Goal: Information Seeking & Learning: Check status

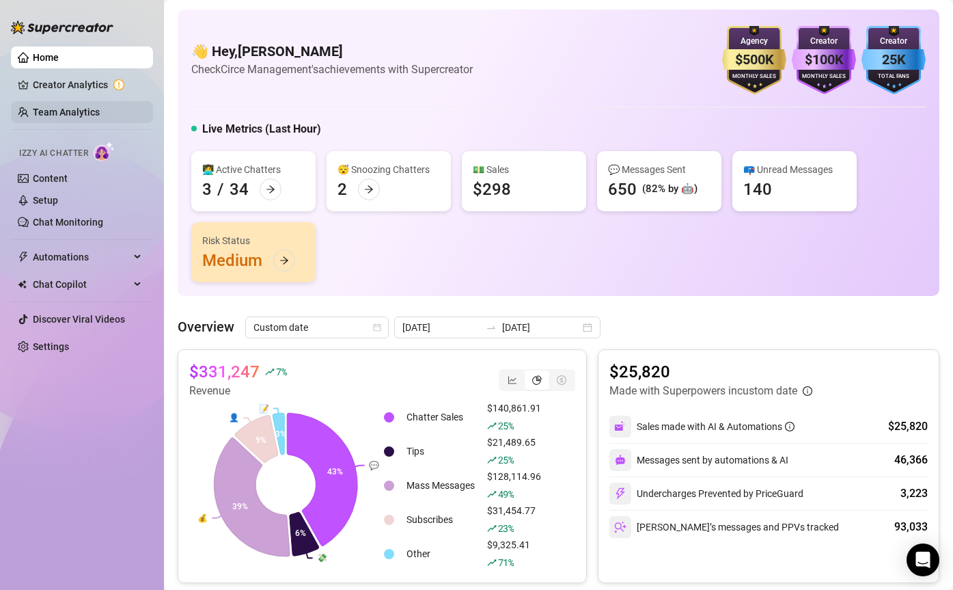
scroll to position [68, 0]
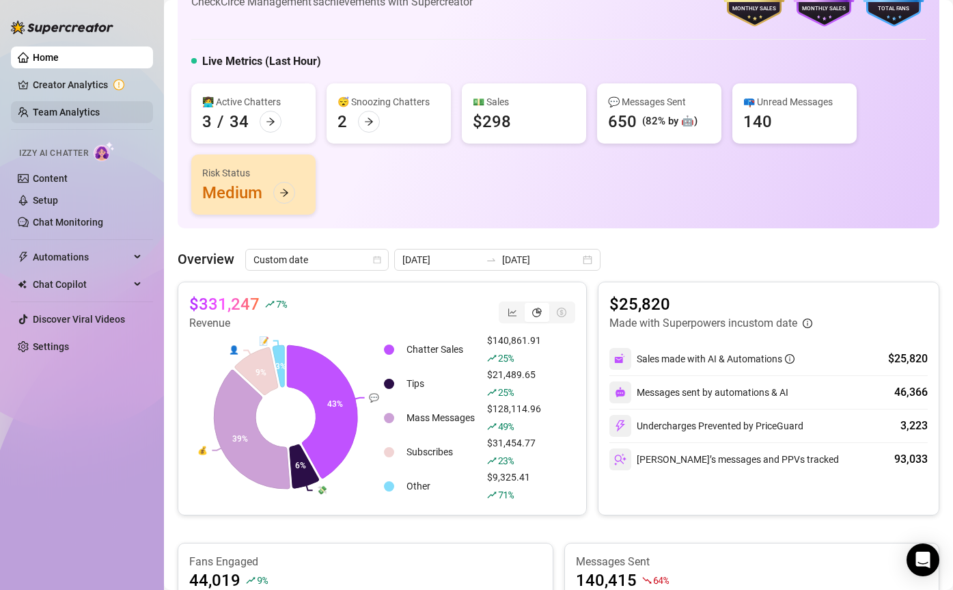
click at [59, 111] on link "Team Analytics" at bounding box center [66, 112] width 67 height 11
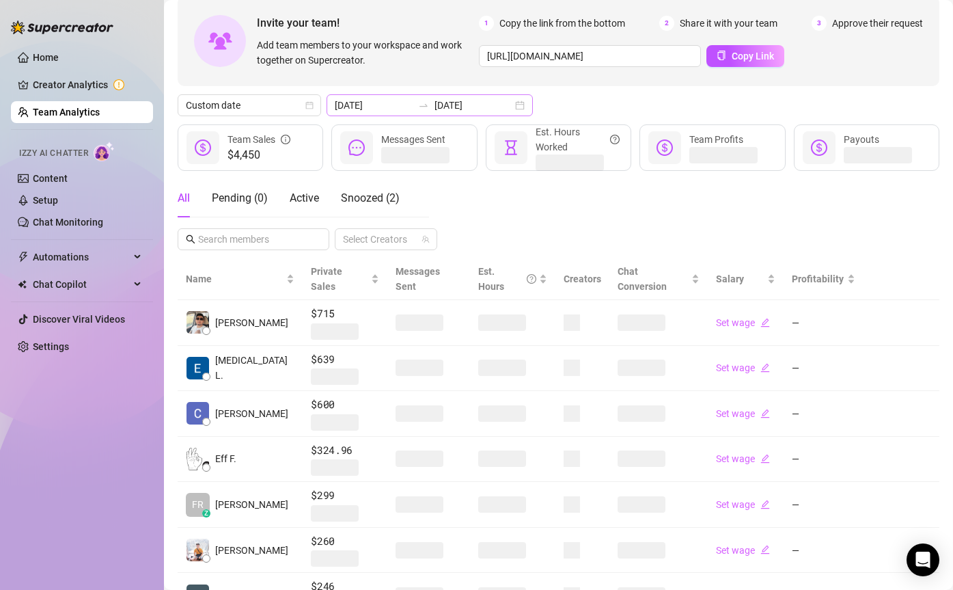
click at [413, 104] on div at bounding box center [424, 105] width 22 height 11
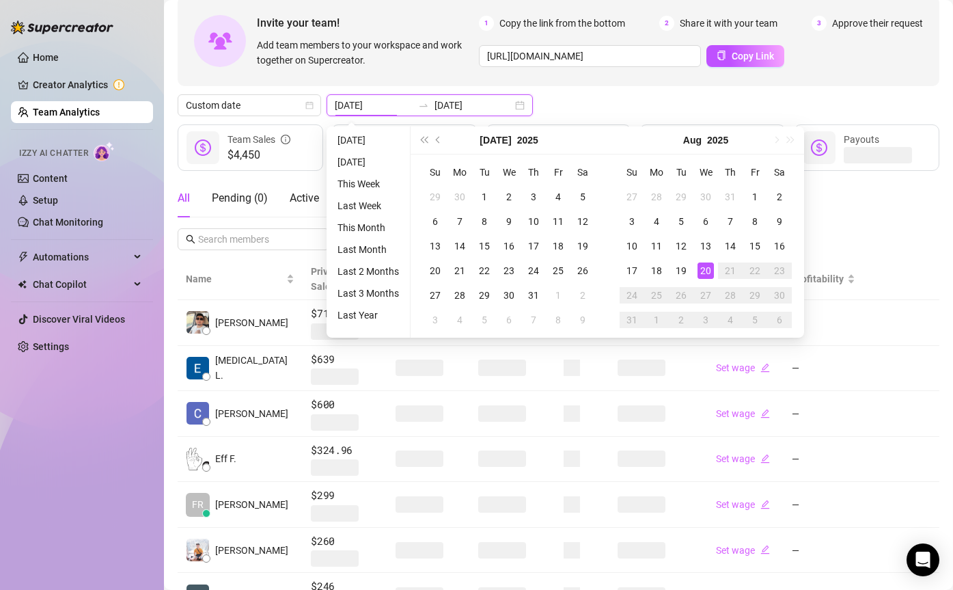
type input "[DATE]"
click at [703, 262] on div "20" at bounding box center [706, 270] width 16 height 16
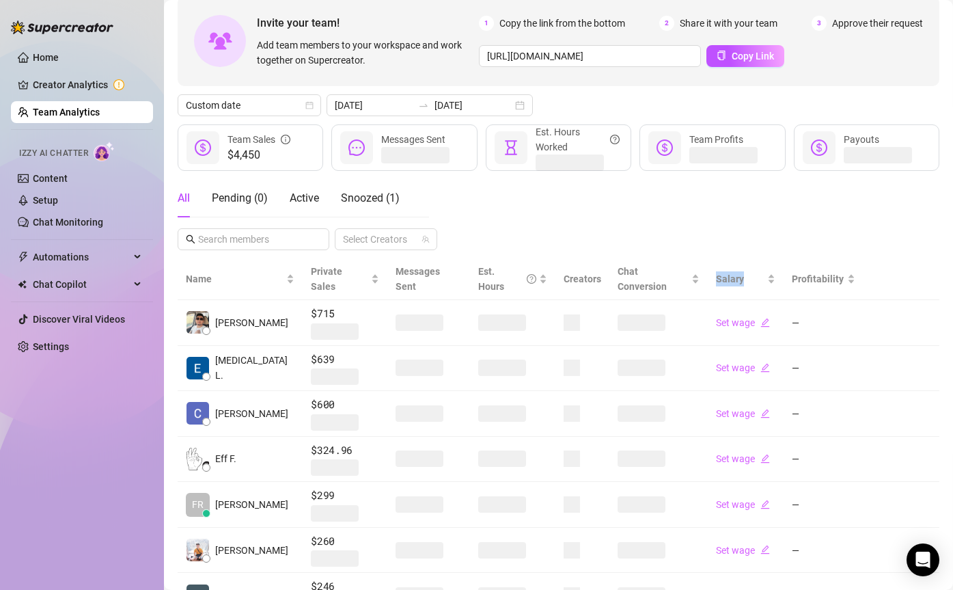
click at [700, 264] on div "Chat Conversion" at bounding box center [659, 279] width 82 height 30
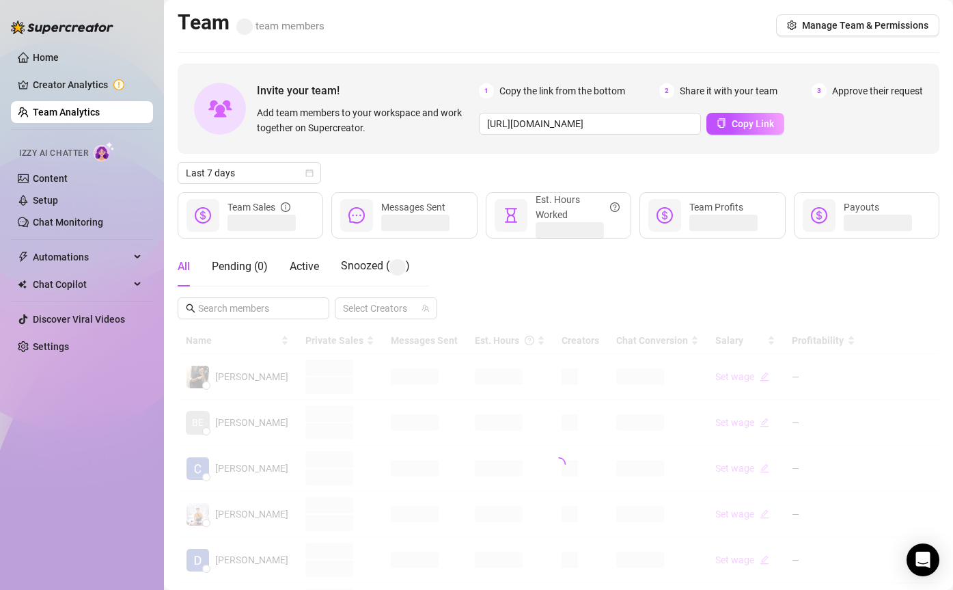
click at [236, 191] on div "Invite your team! Add team members to your workspace and work together on Super…" at bounding box center [559, 457] width 762 height 787
click at [236, 177] on span "Last 7 days" at bounding box center [249, 173] width 127 height 21
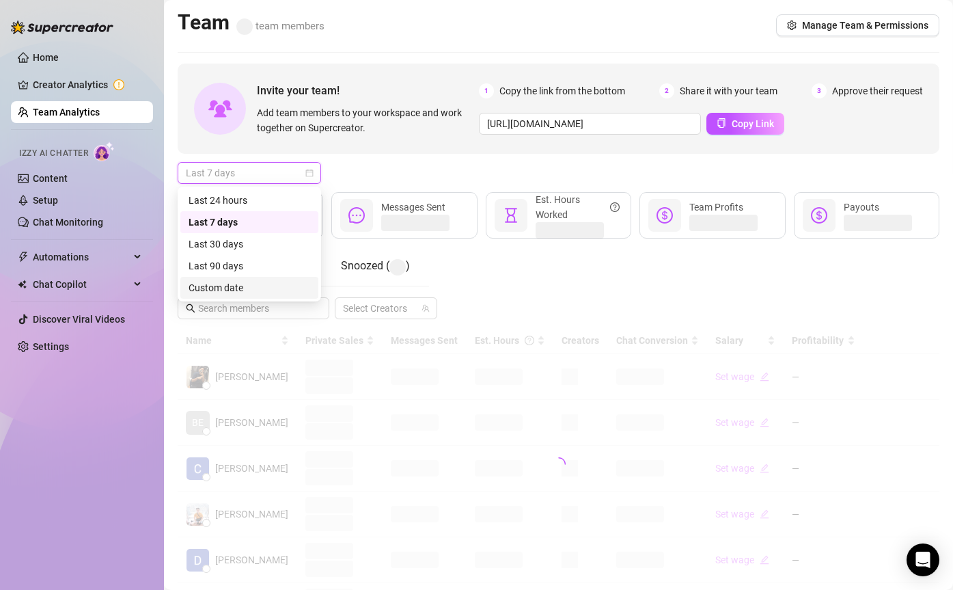
click at [226, 288] on div "Custom date" at bounding box center [250, 287] width 122 height 15
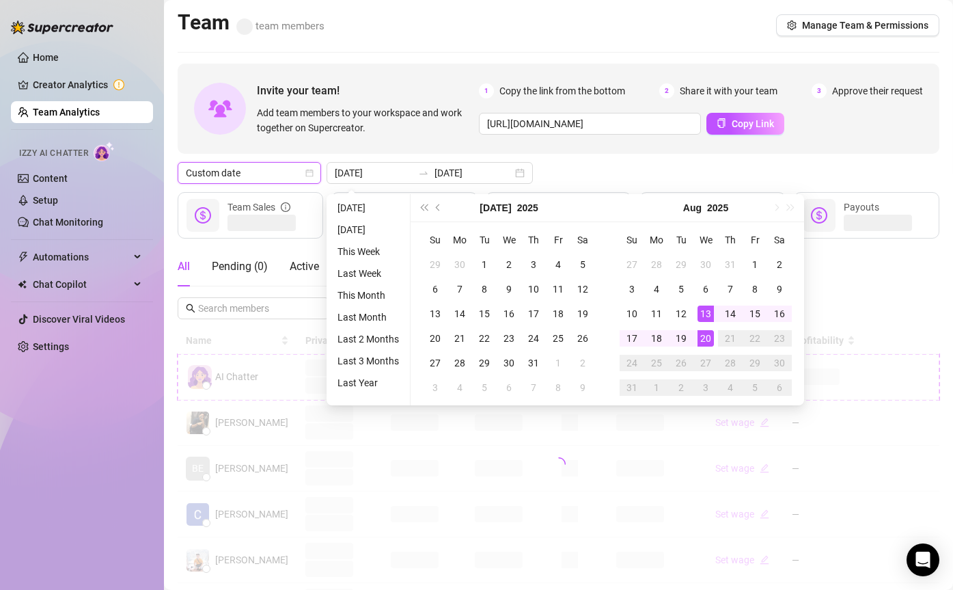
type input "[DATE]"
click at [694, 335] on td "20" at bounding box center [706, 338] width 25 height 25
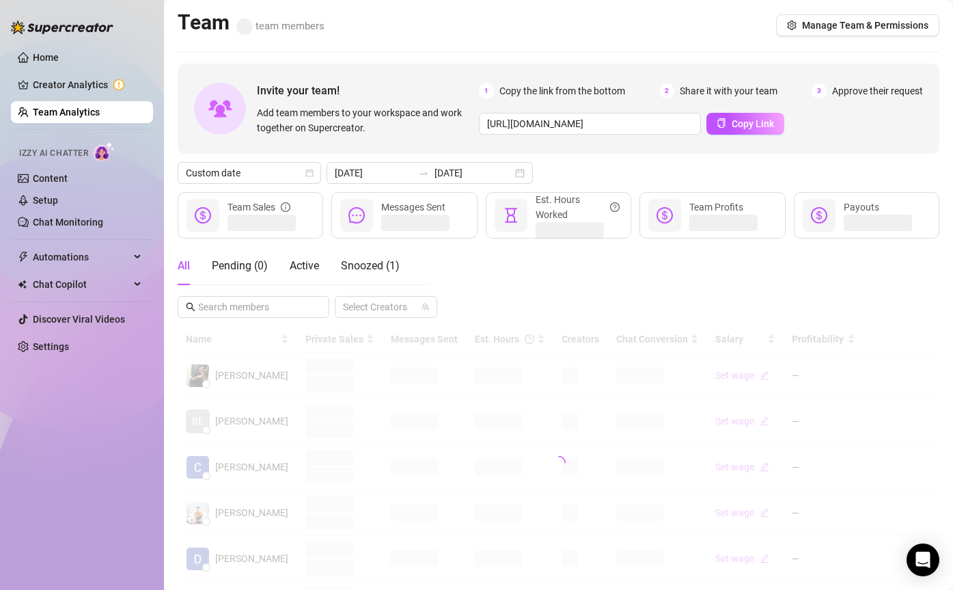
click at [694, 335] on div at bounding box center [559, 462] width 762 height 273
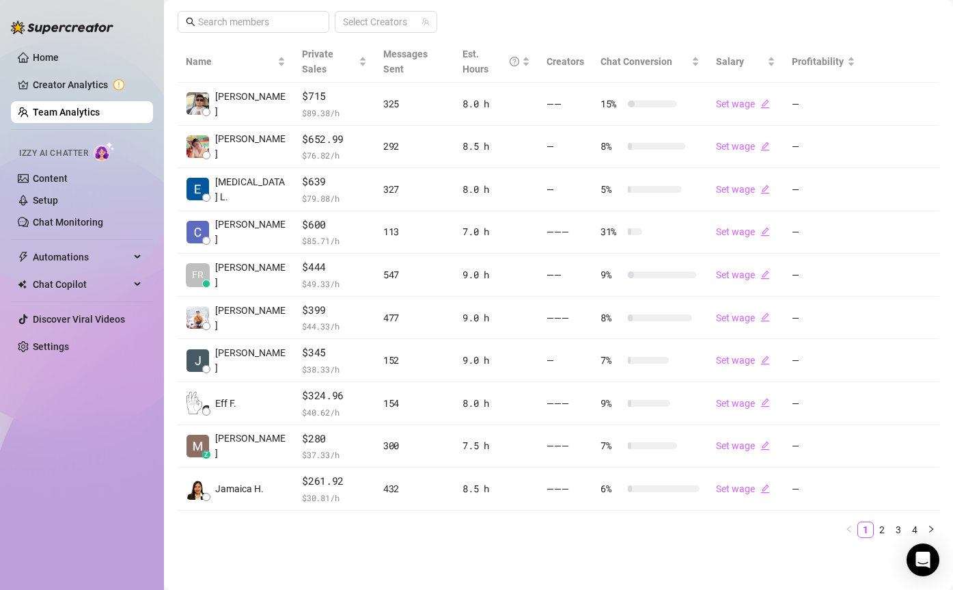
scroll to position [284, 0]
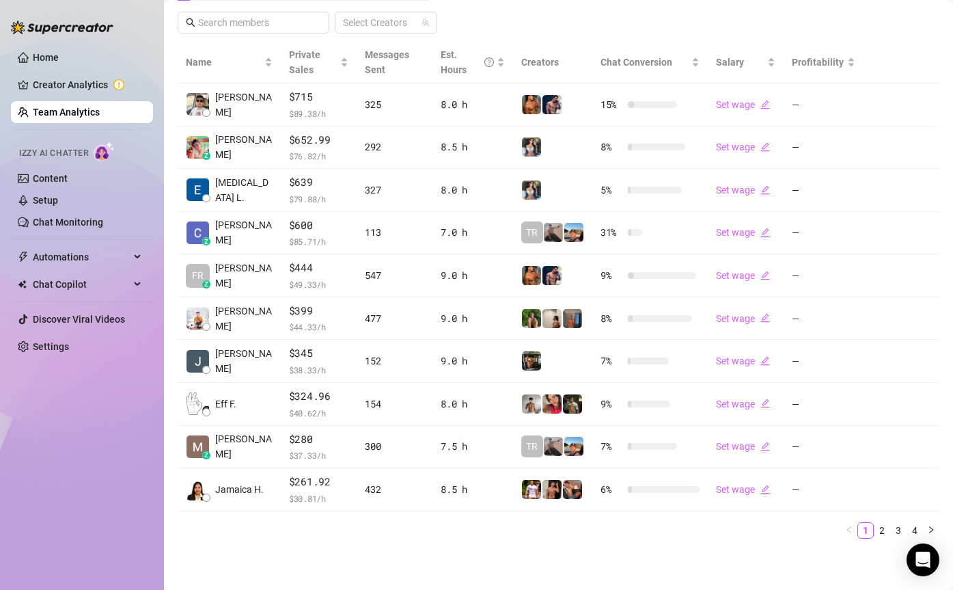
drag, startPoint x: 880, startPoint y: 534, endPoint x: 870, endPoint y: 520, distance: 17.1
click at [880, 534] on link "2" at bounding box center [882, 530] width 15 height 15
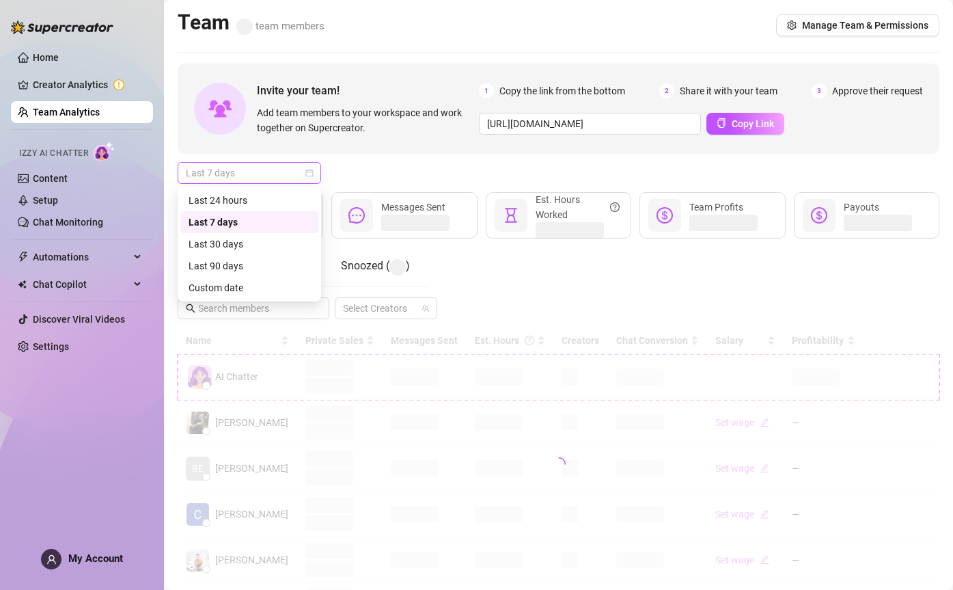
click at [222, 178] on span "Last 7 days" at bounding box center [249, 173] width 127 height 21
click at [223, 287] on div "Custom date" at bounding box center [250, 287] width 122 height 15
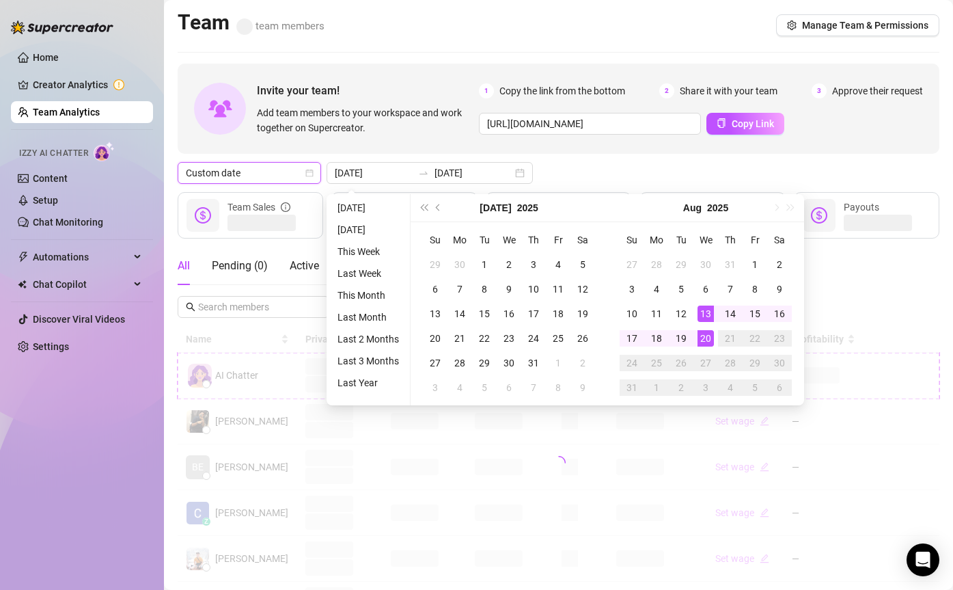
type input "[DATE]"
click at [707, 335] on div "20" at bounding box center [706, 338] width 16 height 16
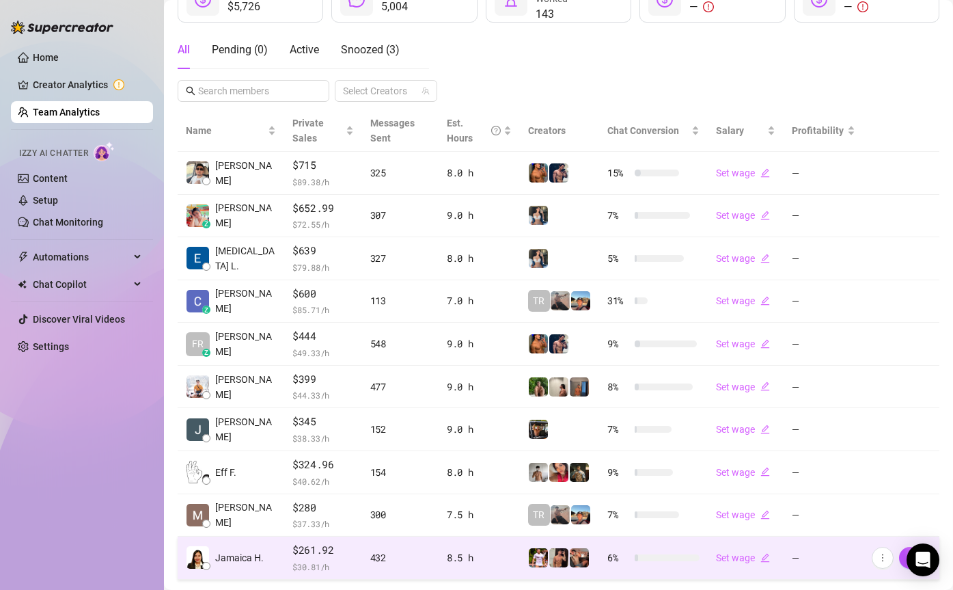
scroll to position [284, 0]
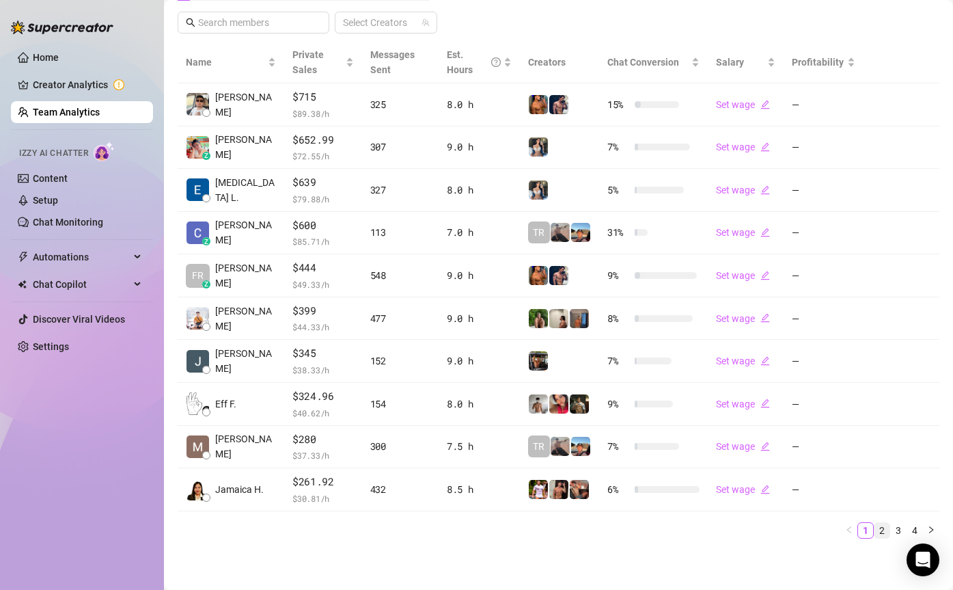
click at [877, 530] on link "2" at bounding box center [882, 530] width 15 height 15
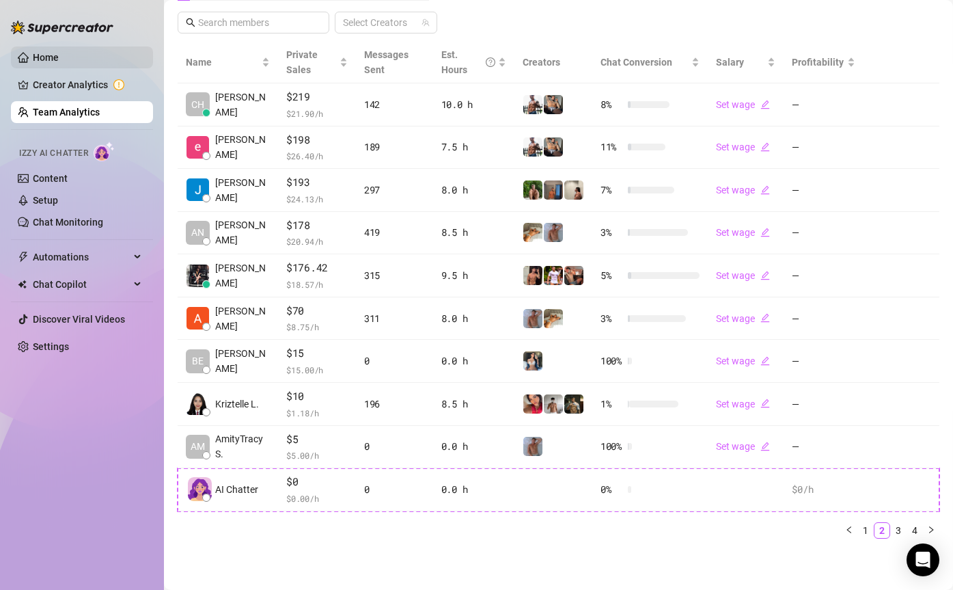
click at [59, 52] on link "Home" at bounding box center [46, 57] width 26 height 11
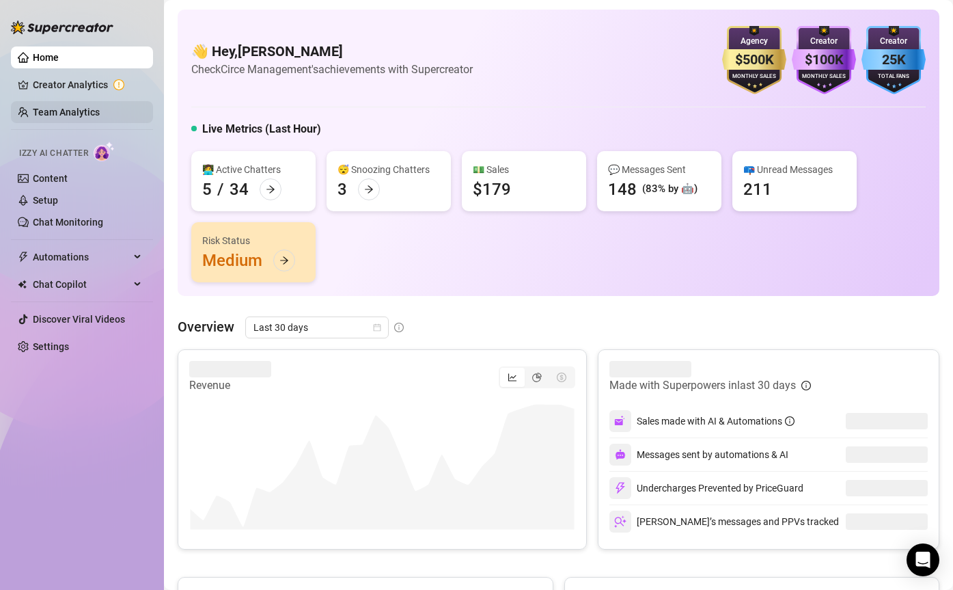
click at [79, 109] on link "Team Analytics" at bounding box center [66, 112] width 67 height 11
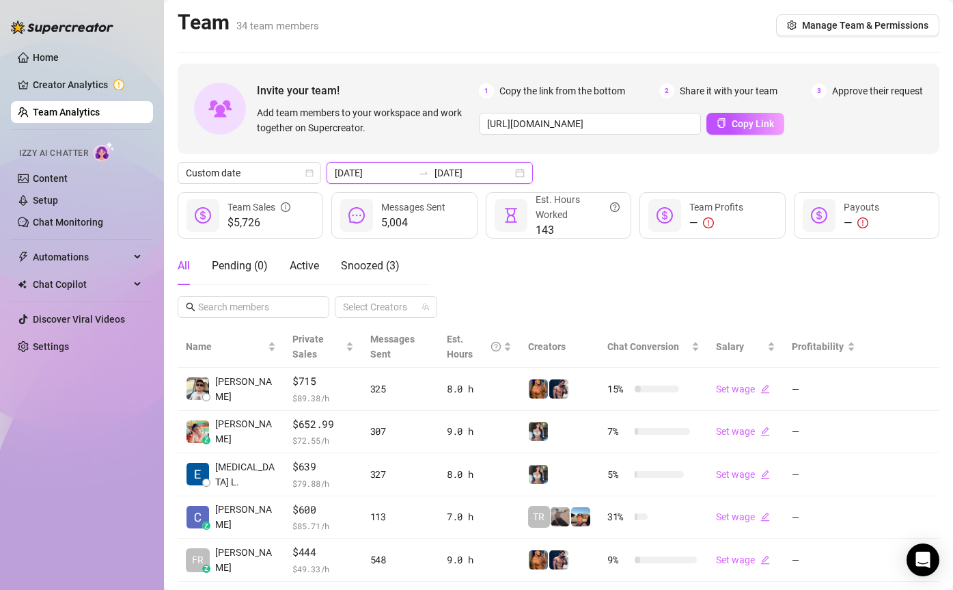
click at [449, 175] on input "[DATE]" at bounding box center [474, 172] width 78 height 15
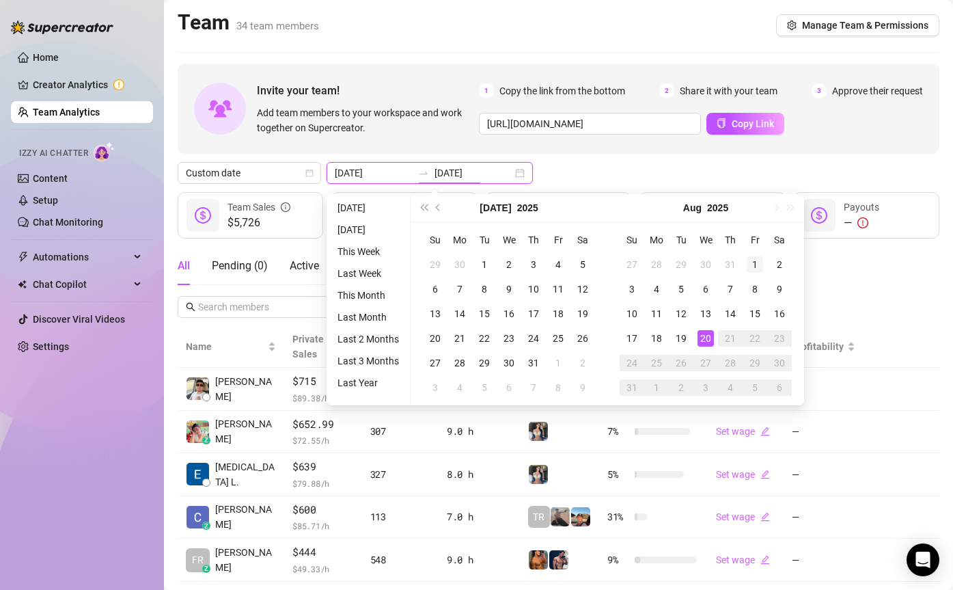
type input "[DATE]"
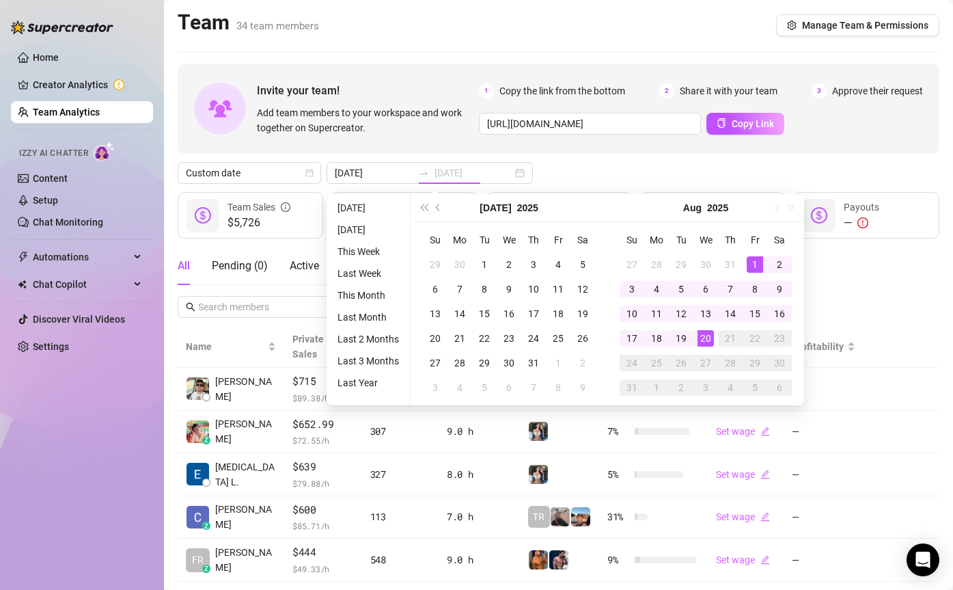
click at [757, 260] on div "1" at bounding box center [755, 264] width 16 height 16
click at [710, 331] on div "20" at bounding box center [706, 338] width 16 height 16
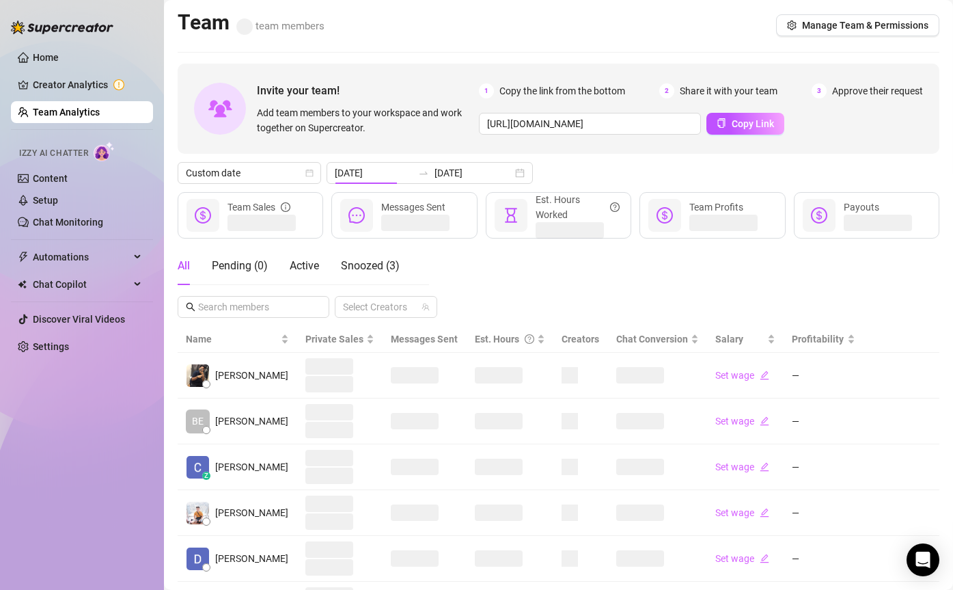
type input "[DATE]"
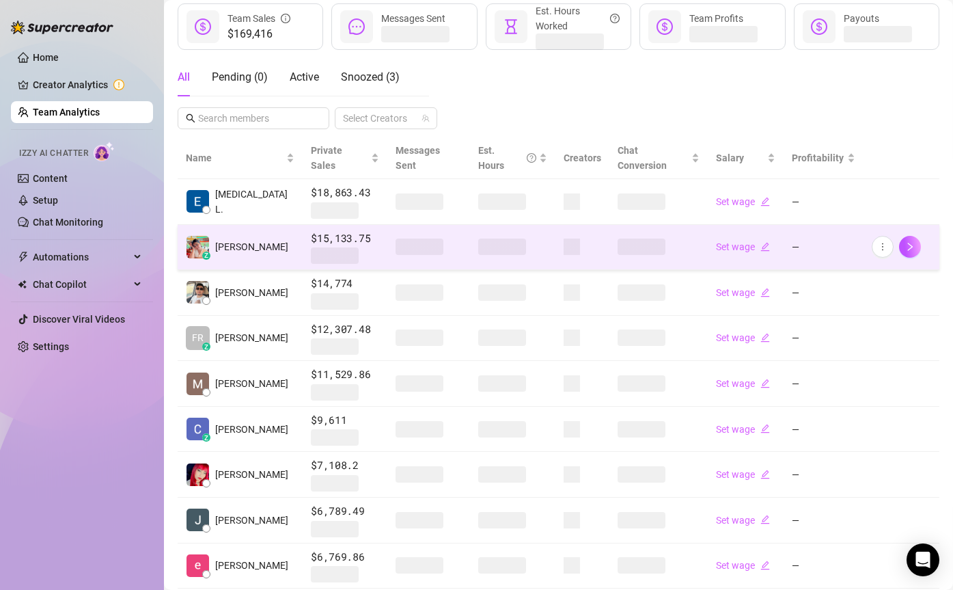
scroll to position [297, 0]
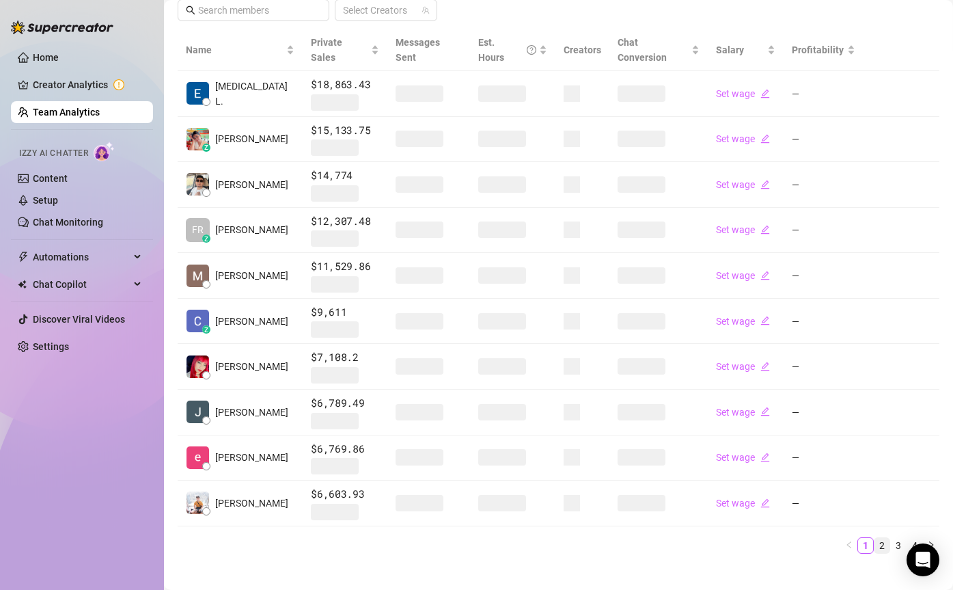
click at [882, 538] on link "2" at bounding box center [882, 545] width 15 height 15
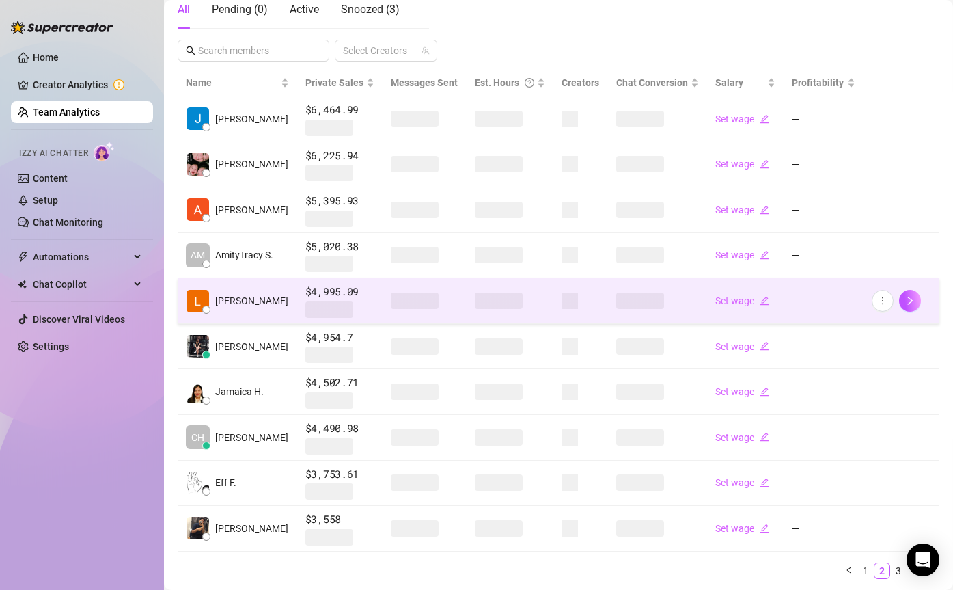
scroll to position [259, 0]
